Goal: Transaction & Acquisition: Purchase product/service

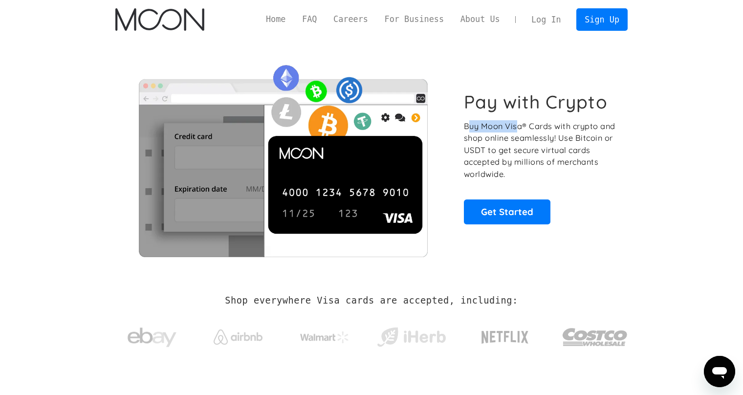
drag, startPoint x: 471, startPoint y: 127, endPoint x: 516, endPoint y: 127, distance: 45.4
click at [516, 127] on p "Buy Moon Visa® Cards with crypto and shop online seamlessly! Use Bitcoin or USD…" at bounding box center [540, 150] width 153 height 60
drag, startPoint x: 535, startPoint y: 125, endPoint x: 540, endPoint y: 125, distance: 5.4
click at [540, 125] on p "Buy Moon Visa® Cards with crypto and shop online seamlessly! Use Bitcoin or USD…" at bounding box center [540, 150] width 153 height 60
drag, startPoint x: 525, startPoint y: 127, endPoint x: 538, endPoint y: 126, distance: 13.2
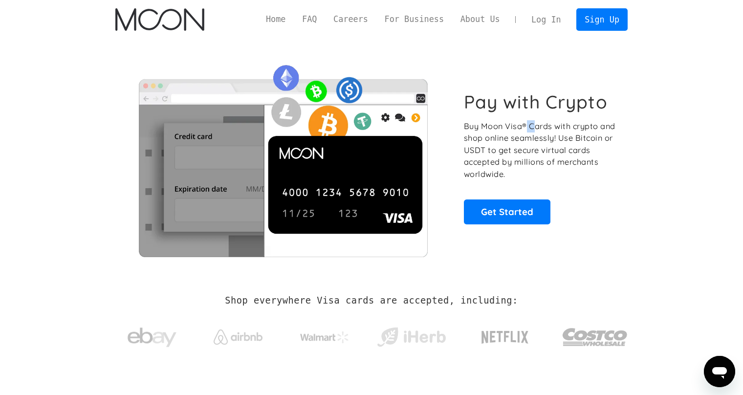
click at [537, 126] on p "Buy Moon Visa® Cards with crypto and shop online seamlessly! Use Bitcoin or USD…" at bounding box center [540, 150] width 153 height 60
click at [542, 127] on p "Buy Moon Visa® Cards with crypto and shop online seamlessly! Use Bitcoin or USD…" at bounding box center [540, 150] width 153 height 60
click at [618, 177] on div "Pay with Crypto Buy Moon Visa® Cards with crypto and shop online seamlessly! Us…" at bounding box center [371, 157] width 512 height 198
drag, startPoint x: 537, startPoint y: 128, endPoint x: 595, endPoint y: 131, distance: 57.7
click at [595, 131] on p "Buy Moon Visa® Cards with crypto and shop online seamlessly! Use Bitcoin or USD…" at bounding box center [540, 150] width 153 height 60
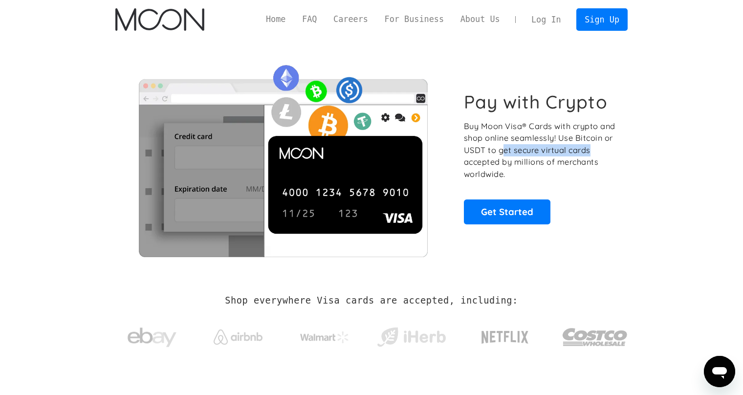
drag, startPoint x: 502, startPoint y: 148, endPoint x: 591, endPoint y: 150, distance: 88.9
click at [591, 150] on p "Buy Moon Visa® Cards with crypto and shop online seamlessly! Use Bitcoin or USD…" at bounding box center [540, 150] width 153 height 60
